Goal: Transaction & Acquisition: Purchase product/service

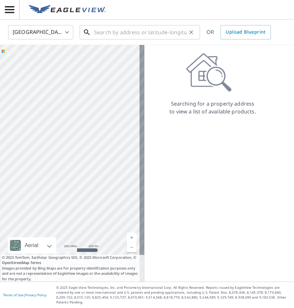
click at [99, 31] on input "text" at bounding box center [140, 32] width 93 height 18
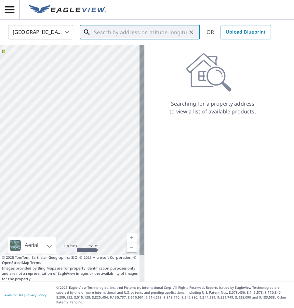
paste input "[STREET_ADDRESS][PERSON_NAME]"
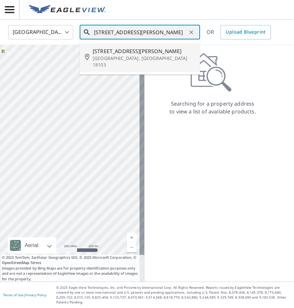
click at [130, 51] on span "[STREET_ADDRESS][PERSON_NAME]" at bounding box center [144, 51] width 102 height 8
type input "[STREET_ADDRESS][PERSON_NAME]"
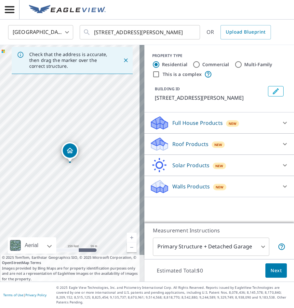
click at [226, 144] on div "Roof Products New" at bounding box center [214, 143] width 128 height 15
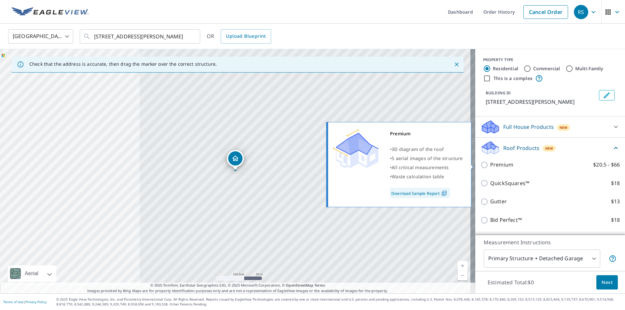
click at [294, 163] on p "Premium" at bounding box center [501, 165] width 23 height 8
click at [294, 163] on input "Premium $20.5 - $66" at bounding box center [486, 165] width 10 height 8
checkbox input "true"
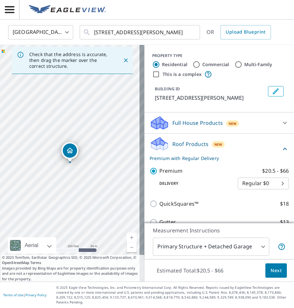
click at [274, 272] on span "Next" at bounding box center [276, 270] width 11 height 8
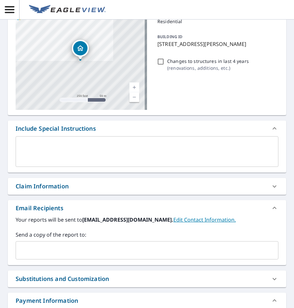
scroll to position [98, 0]
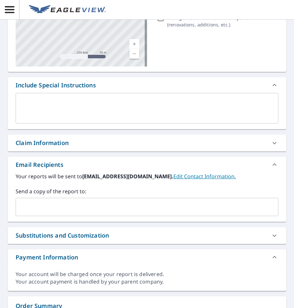
click at [96, 205] on input "text" at bounding box center [142, 207] width 247 height 12
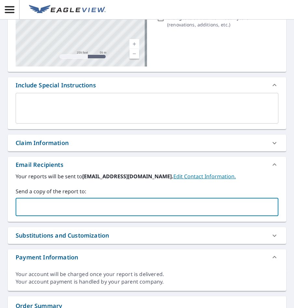
paste input "[PERSON_NAME] <[PERSON_NAME][EMAIL_ADDRESS][DOMAIN_NAME]>"
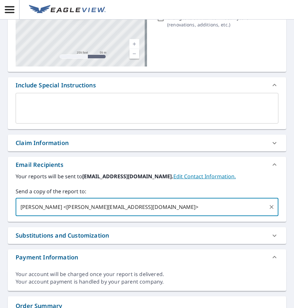
drag, startPoint x: 55, startPoint y: 206, endPoint x: -16, endPoint y: 203, distance: 70.4
click at [0, 203] on html "RS RS Dashboard / Finalize Order Finalize Order [STREET_ADDRESS][PERSON_NAME] A…" at bounding box center [147, 154] width 294 height 308
click at [99, 206] on input "[PERSON_NAME][EMAIL_ADDRESS][DOMAIN_NAME]>" at bounding box center [142, 207] width 247 height 12
type input "[PERSON_NAME][EMAIL_ADDRESS][DOMAIN_NAME]"
checkbox input "true"
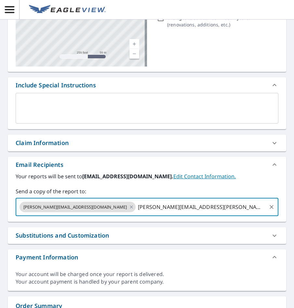
type input "[PERSON_NAME][EMAIL_ADDRESS][PERSON_NAME][DOMAIN_NAME]"
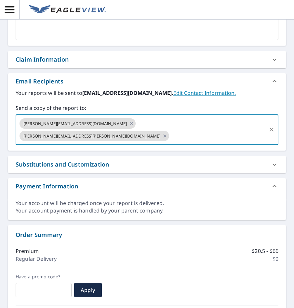
scroll to position [273, 0]
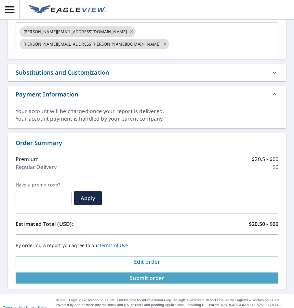
click at [207, 274] on span "Submit order" at bounding box center [147, 277] width 253 height 7
checkbox input "true"
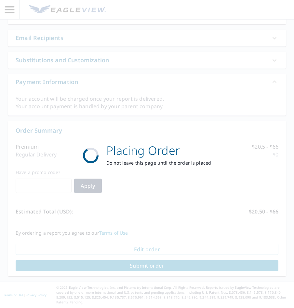
scroll to position [225, 0]
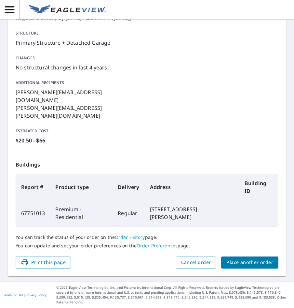
scroll to position [106, 0]
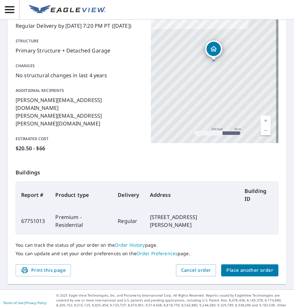
click at [247, 266] on span "Place another order" at bounding box center [250, 270] width 47 height 8
